Goal: Task Accomplishment & Management: Complete application form

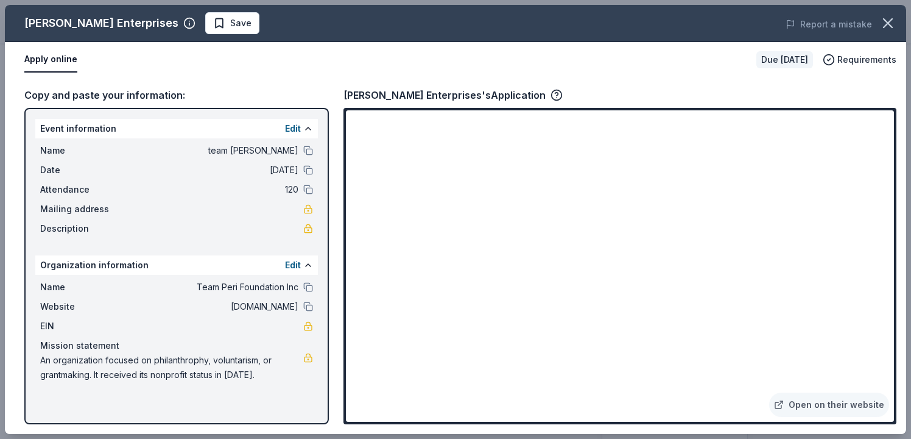
scroll to position [391, 0]
click at [769, 392] on link "Open on their website" at bounding box center [829, 404] width 120 height 24
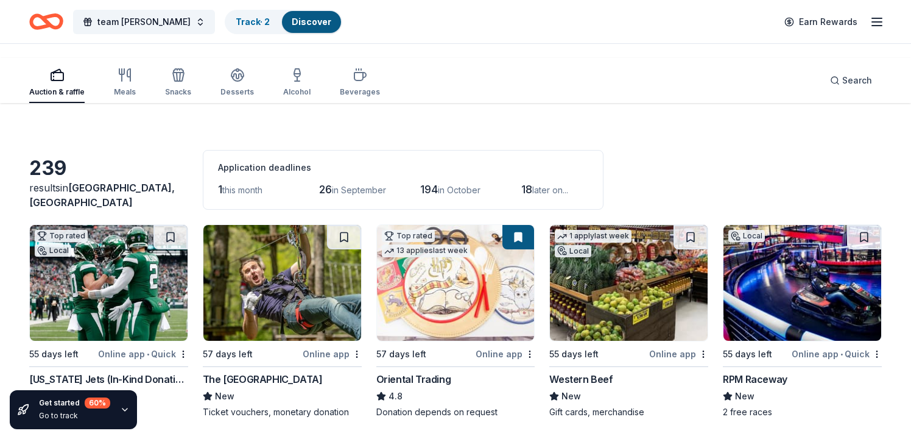
scroll to position [6110, 0]
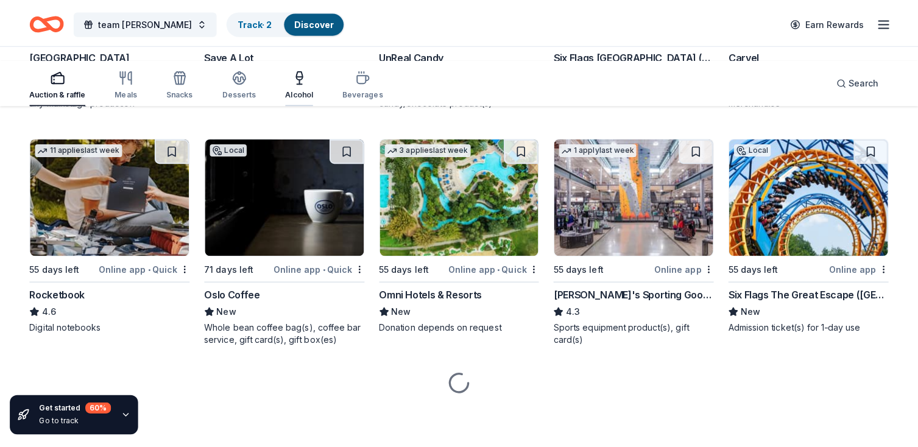
scroll to position [6785, 0]
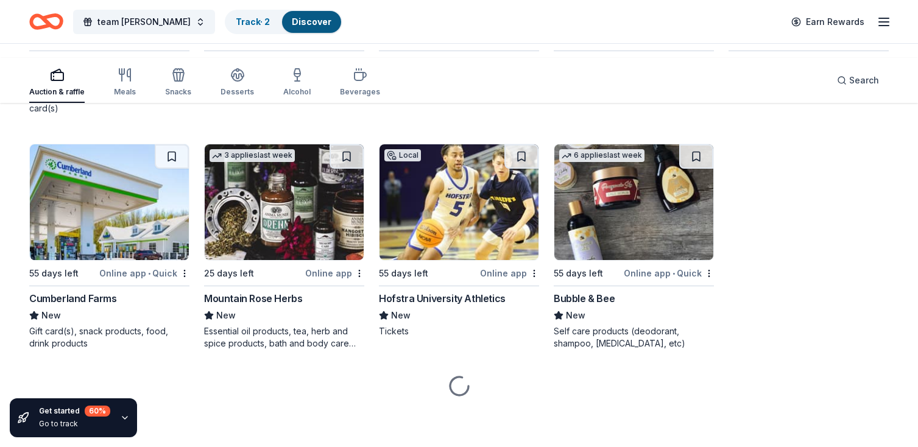
scroll to position [6830, 0]
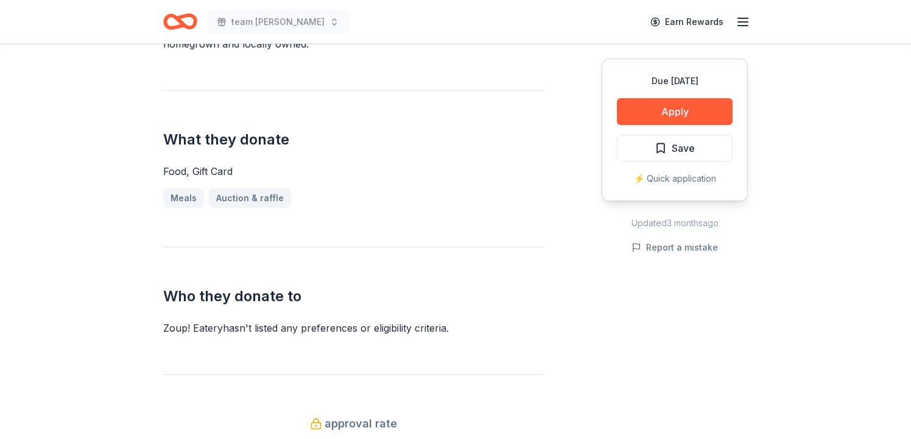
scroll to position [465, 0]
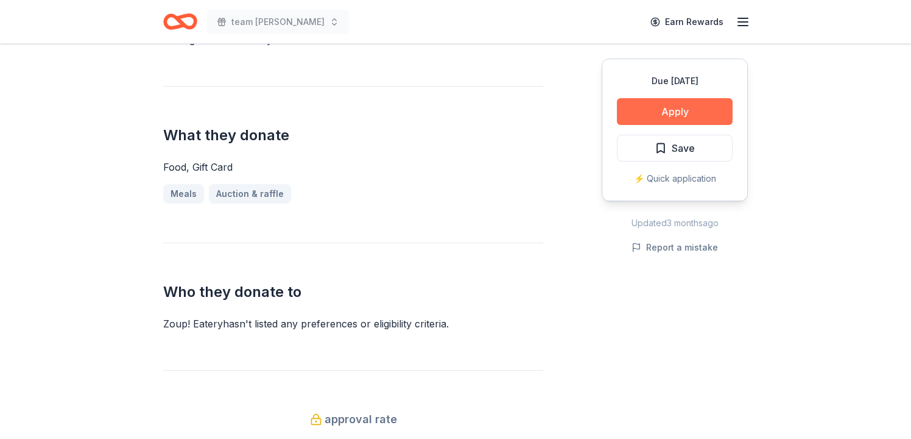
click at [617, 125] on button "Apply" at bounding box center [675, 111] width 116 height 27
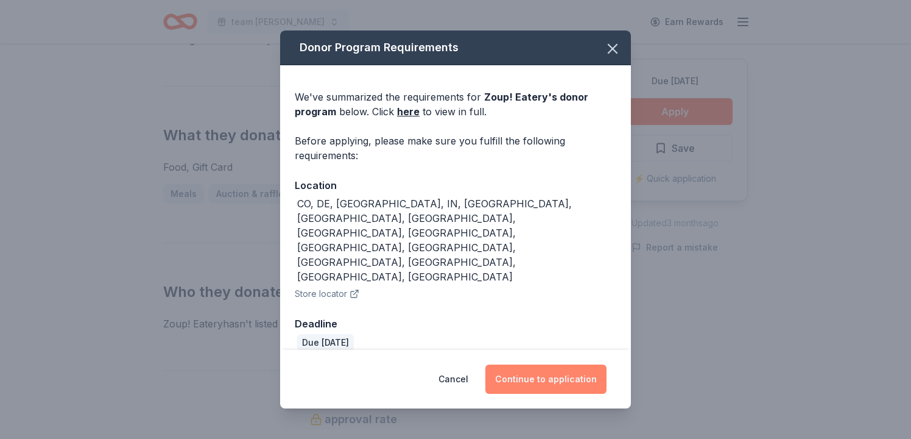
click at [553, 364] on button "Continue to application" at bounding box center [545, 378] width 121 height 29
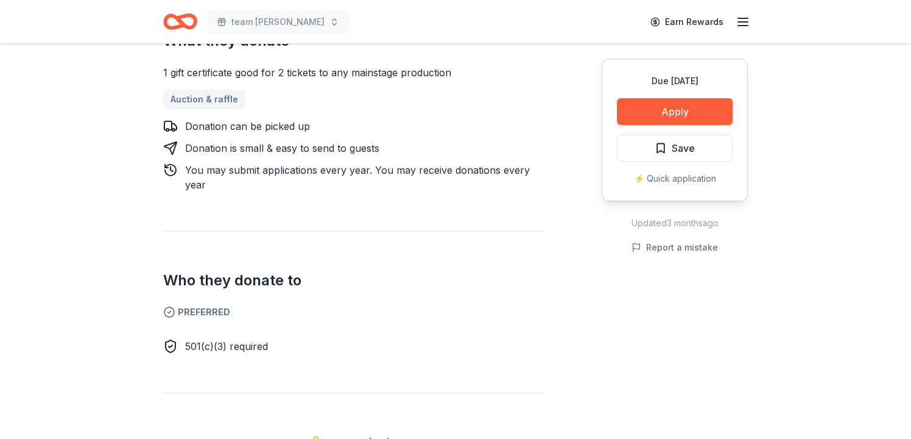
scroll to position [520, 0]
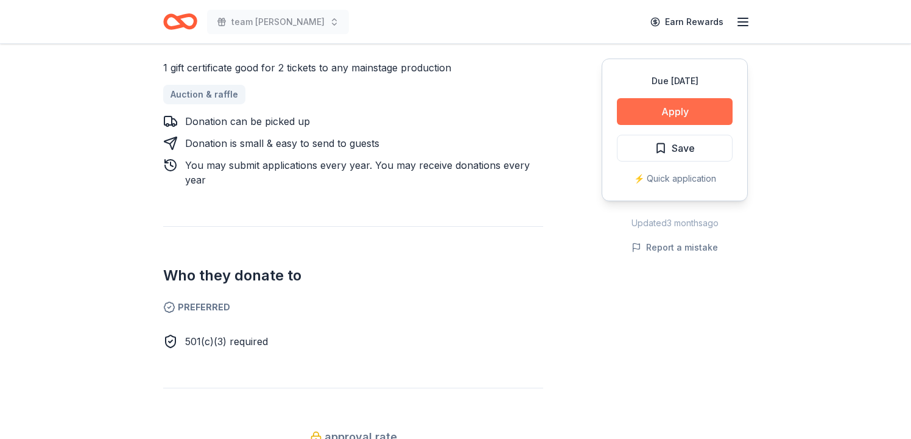
click at [617, 125] on button "Apply" at bounding box center [675, 111] width 116 height 27
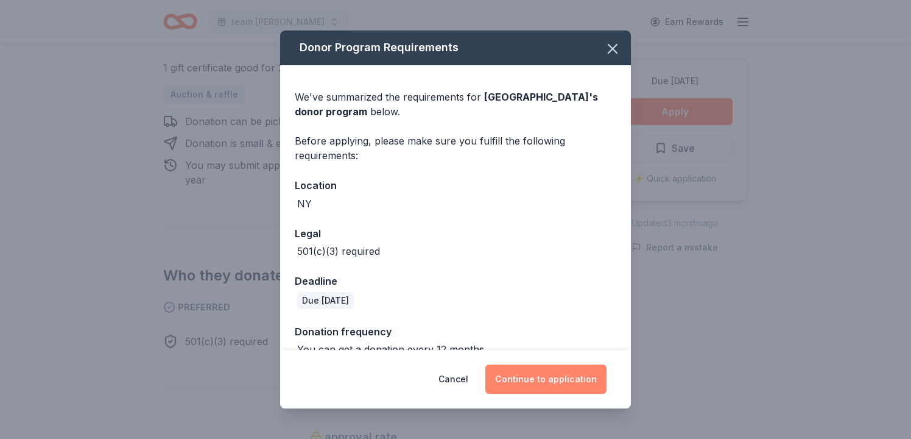
click at [590, 364] on button "Continue to application" at bounding box center [545, 378] width 121 height 29
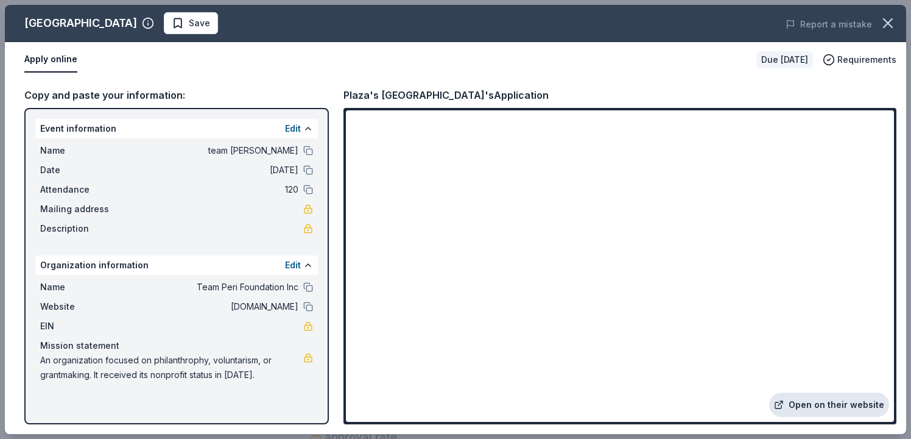
click at [782, 392] on link "Open on their website" at bounding box center [829, 404] width 120 height 24
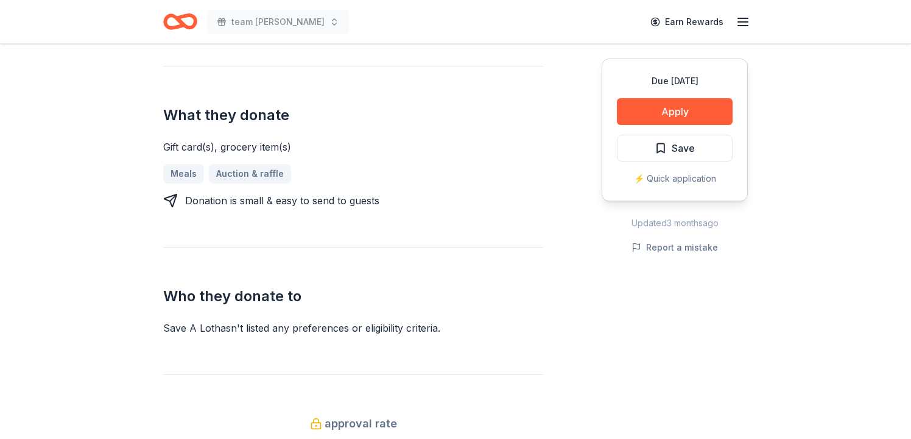
scroll to position [485, 0]
click at [617, 125] on button "Apply" at bounding box center [675, 111] width 116 height 27
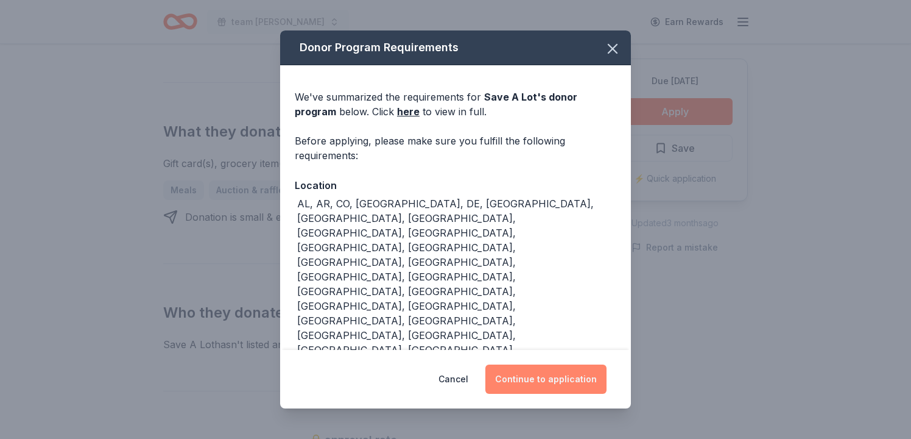
click at [580, 364] on button "Continue to application" at bounding box center [545, 378] width 121 height 29
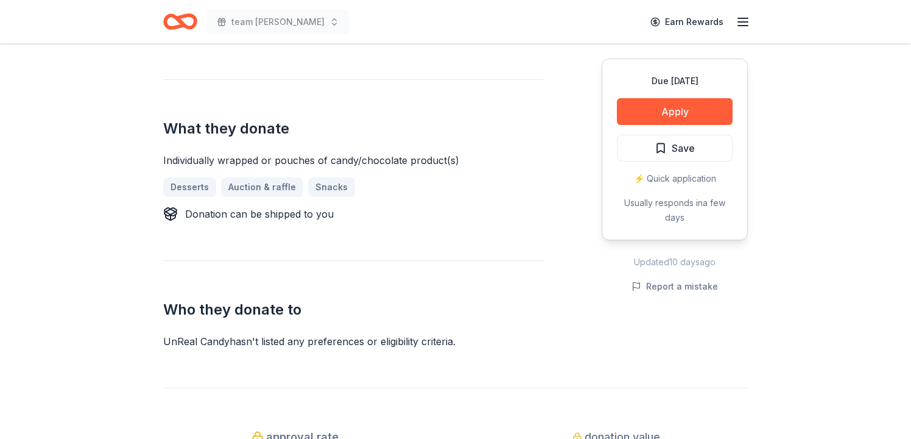
scroll to position [459, 0]
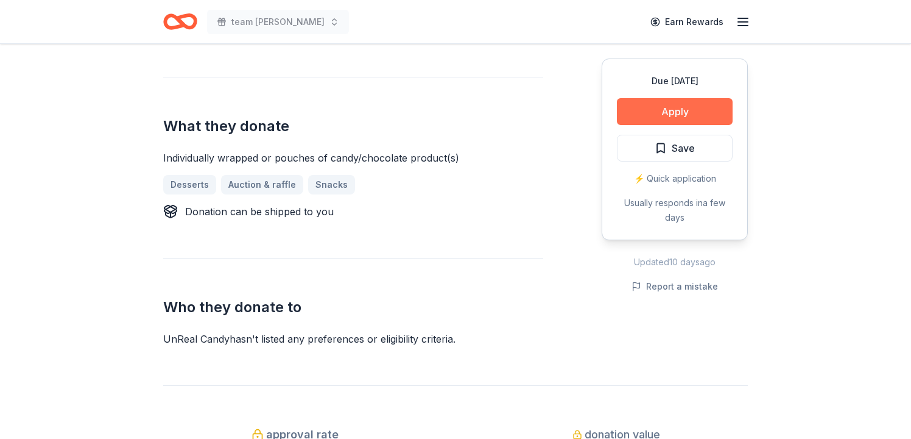
click at [617, 125] on button "Apply" at bounding box center [675, 111] width 116 height 27
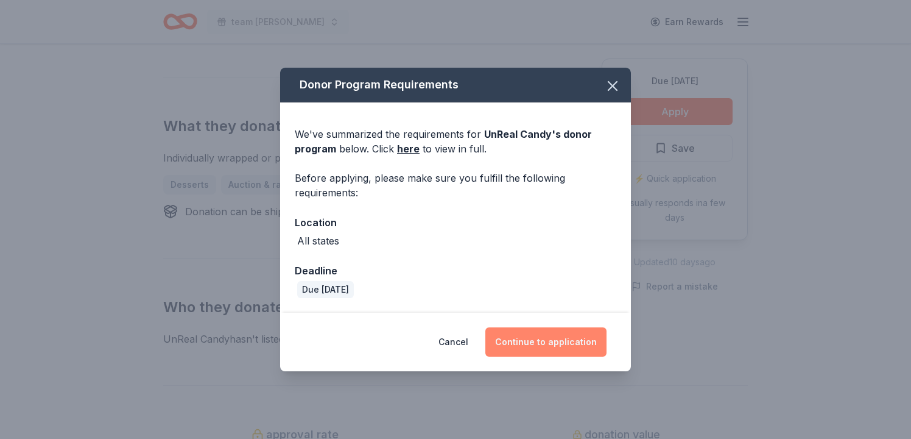
click at [587, 348] on button "Continue to application" at bounding box center [545, 341] width 121 height 29
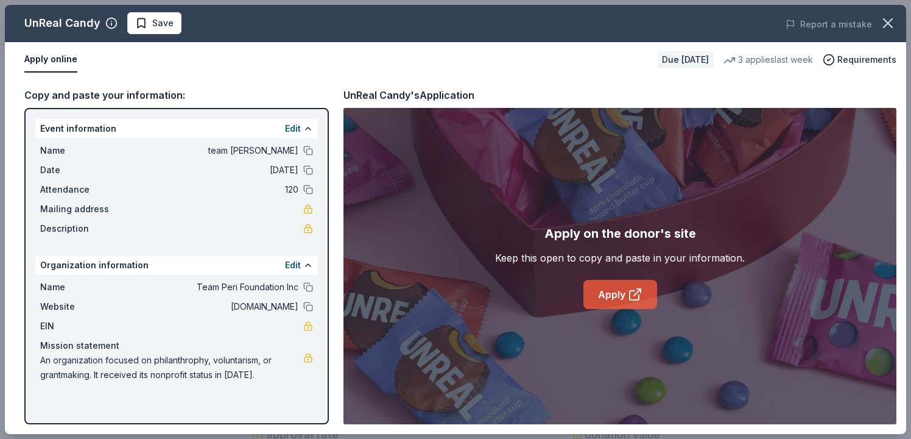
click at [595, 309] on link "Apply" at bounding box center [621, 294] width 74 height 29
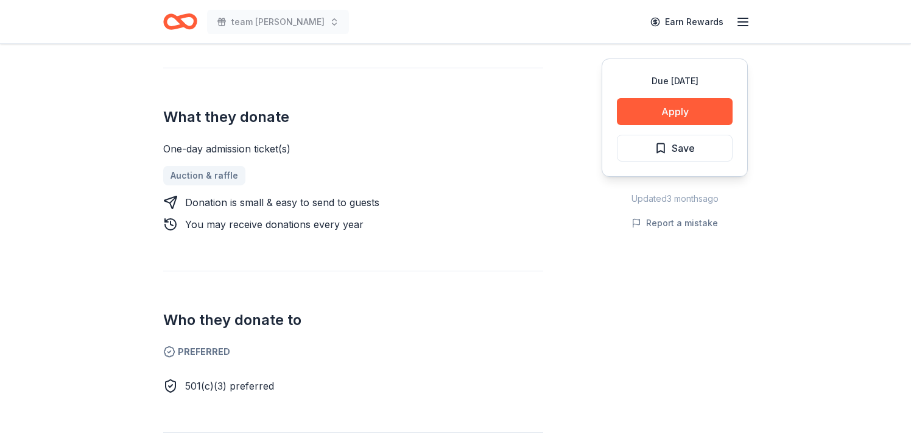
scroll to position [470, 0]
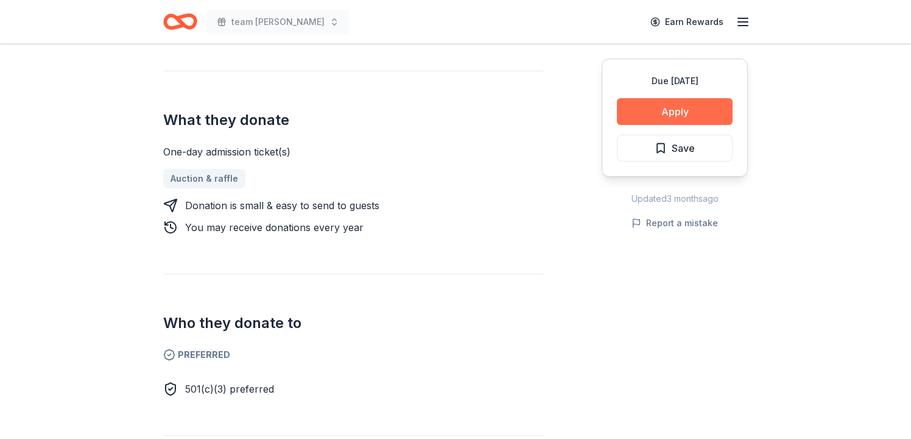
click at [617, 125] on button "Apply" at bounding box center [675, 111] width 116 height 27
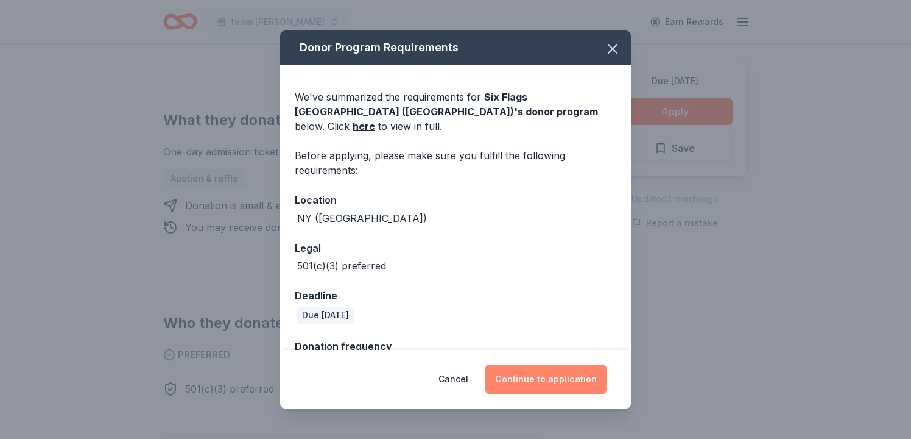
click at [606, 364] on button "Continue to application" at bounding box center [545, 378] width 121 height 29
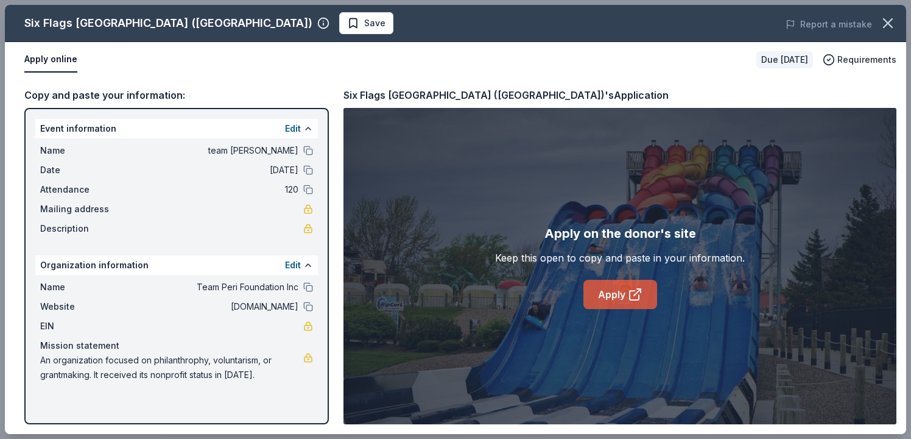
click at [591, 309] on link "Apply" at bounding box center [621, 294] width 74 height 29
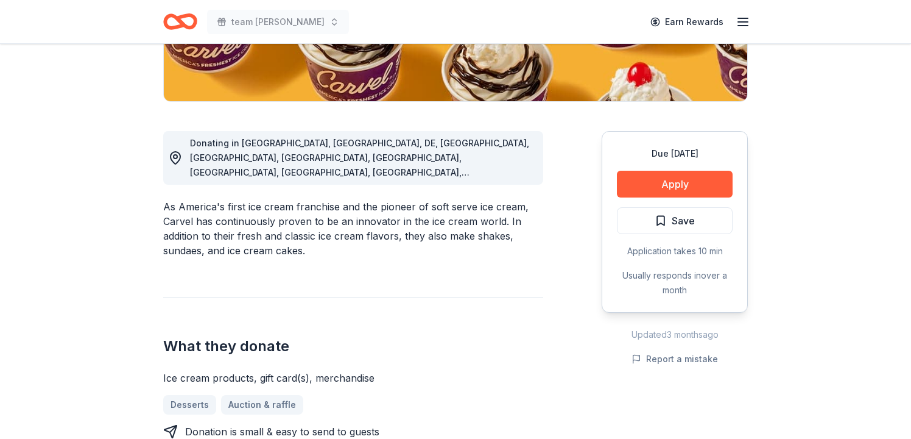
scroll to position [270, 0]
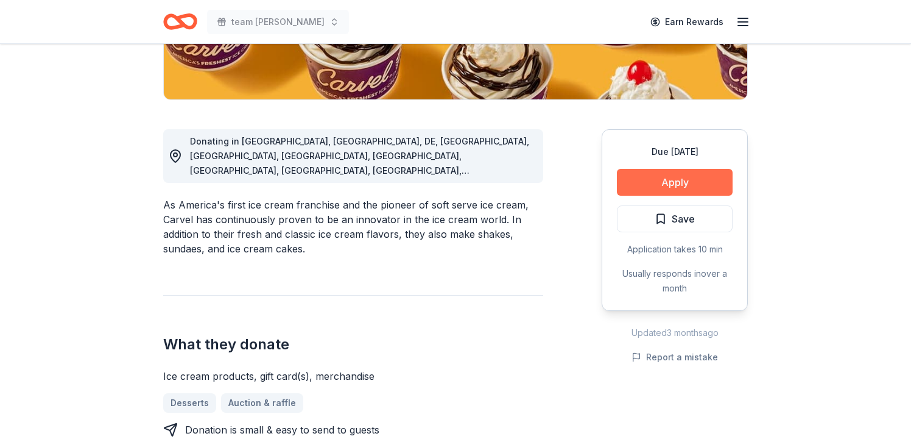
click at [633, 196] on button "Apply" at bounding box center [675, 182] width 116 height 27
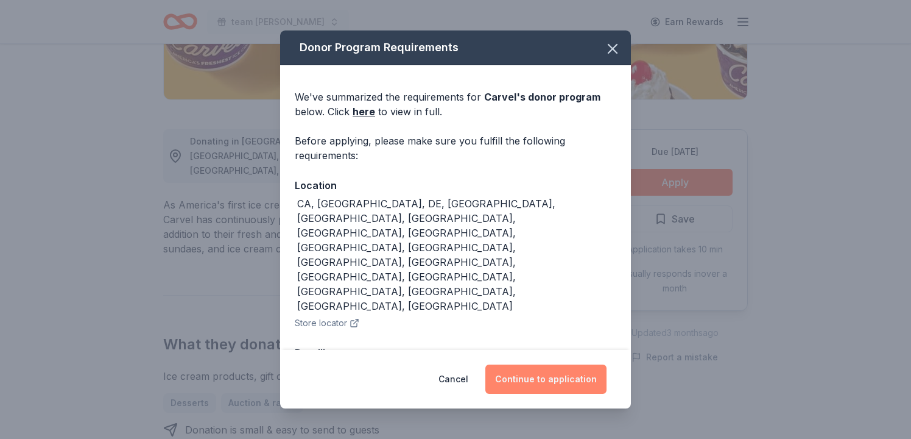
click at [607, 364] on button "Continue to application" at bounding box center [545, 378] width 121 height 29
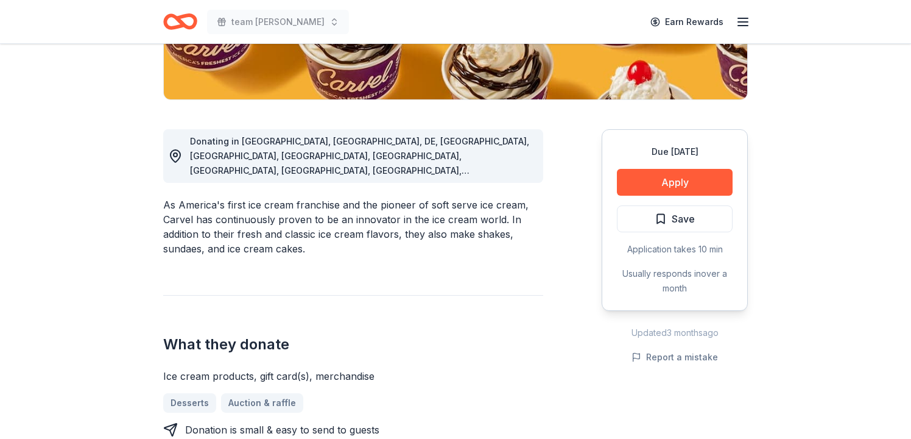
click at [617, 159] on div "Due [DATE]" at bounding box center [675, 151] width 116 height 15
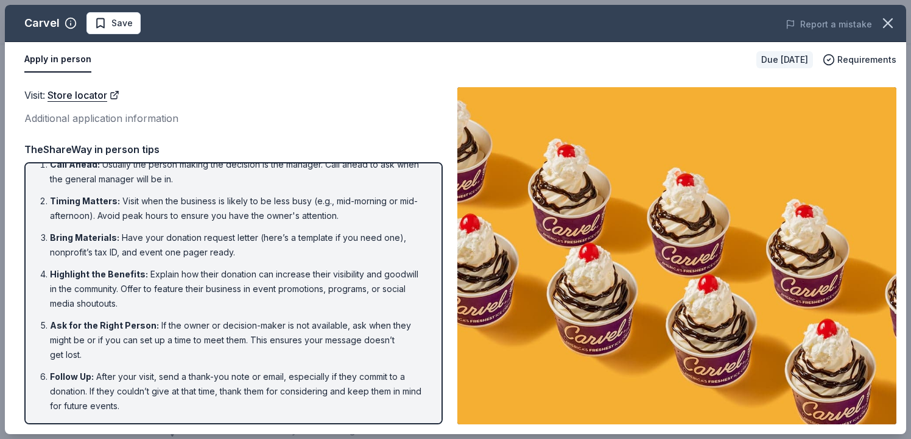
scroll to position [373, 0]
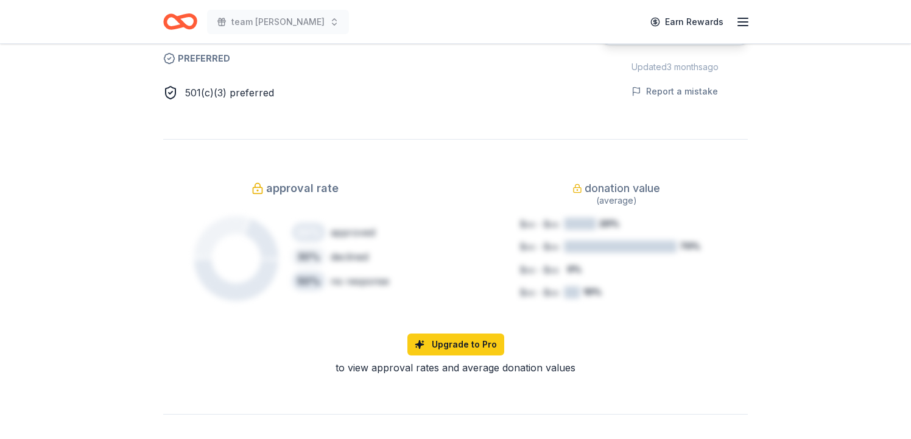
scroll to position [720, 0]
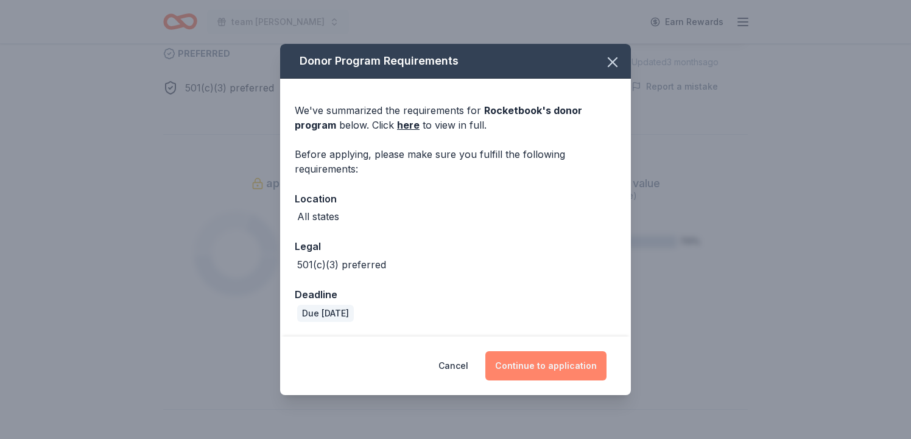
click at [549, 354] on button "Continue to application" at bounding box center [545, 365] width 121 height 29
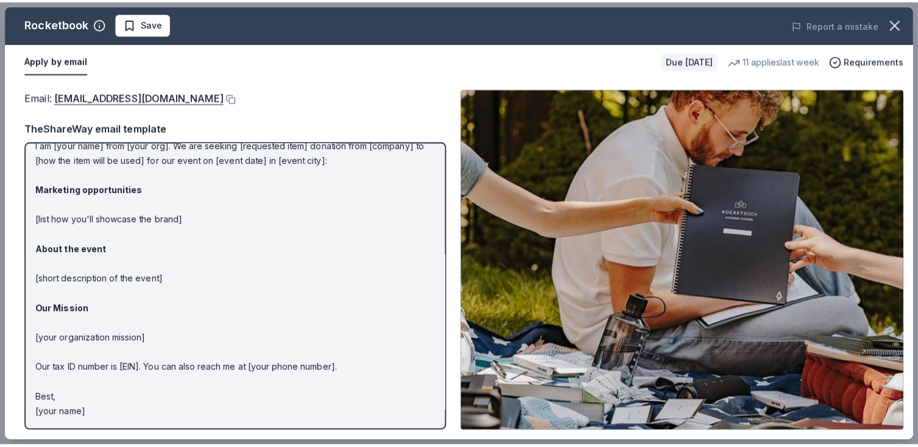
scroll to position [0, 0]
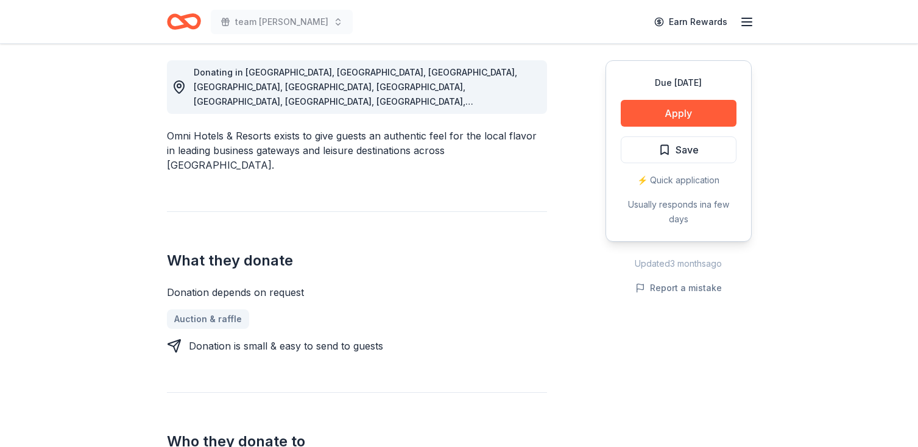
scroll to position [340, 0]
click at [624, 126] on button "Apply" at bounding box center [679, 112] width 116 height 27
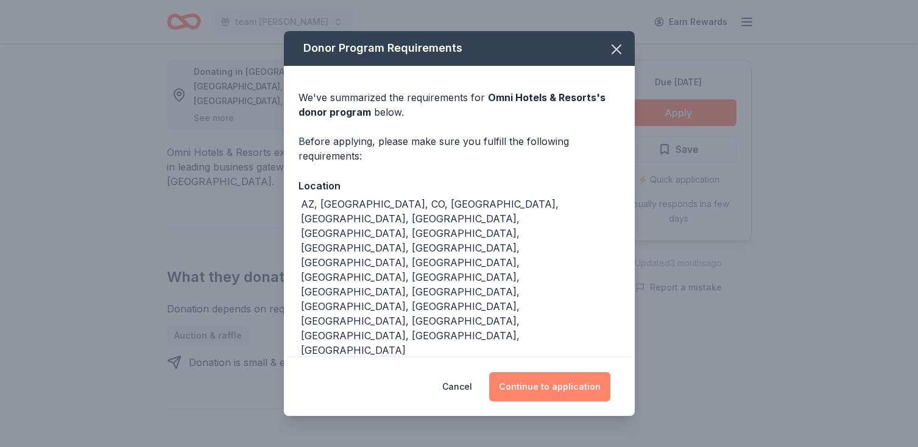
click at [588, 372] on button "Continue to application" at bounding box center [549, 386] width 121 height 29
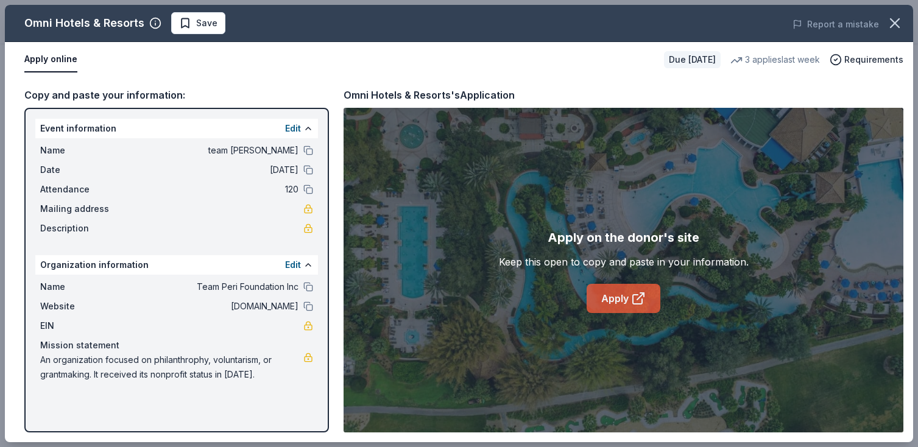
click at [591, 313] on link "Apply" at bounding box center [624, 298] width 74 height 29
click at [606, 313] on link "Apply" at bounding box center [624, 298] width 74 height 29
